Goal: Check status: Check status

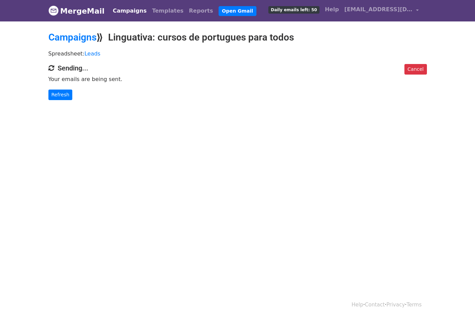
click at [119, 14] on link "Campaigns" at bounding box center [129, 11] width 39 height 14
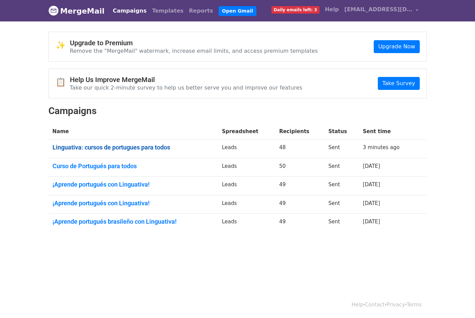
click at [164, 146] on link "Linguativa: cursos de portugues para todos" at bounding box center [133, 148] width 161 height 8
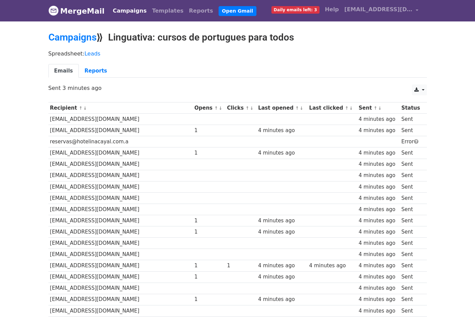
click at [219, 109] on link "↓" at bounding box center [221, 108] width 4 height 5
